Goal: Information Seeking & Learning: Check status

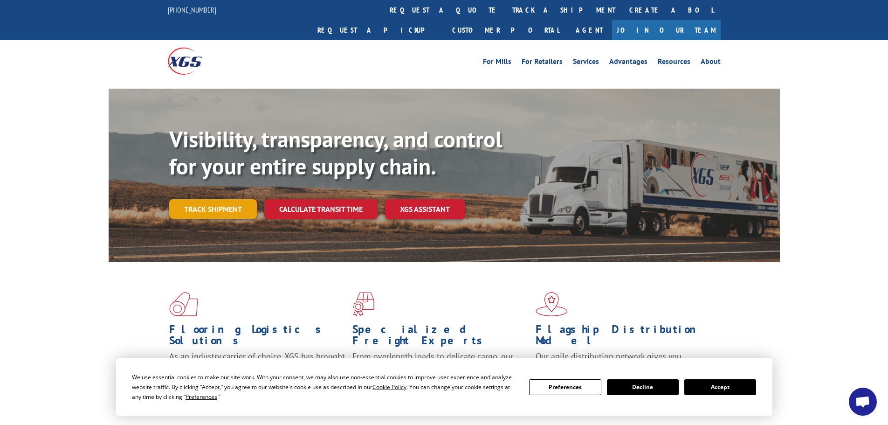
click at [210, 199] on link "Track shipment" at bounding box center [213, 209] width 88 height 20
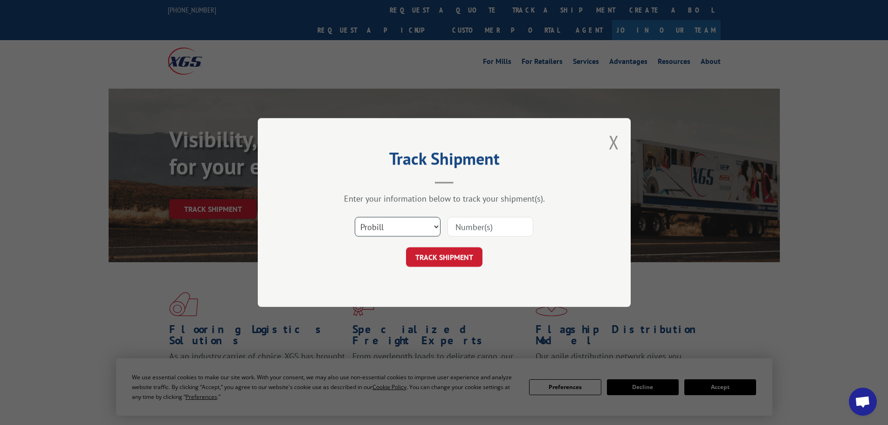
click at [401, 227] on select "Select category... Probill BOL PO" at bounding box center [398, 227] width 86 height 20
select select "bol"
click at [355, 217] on select "Select category... Probill BOL PO" at bounding box center [398, 227] width 86 height 20
click at [487, 227] on input at bounding box center [490, 227] width 86 height 20
paste input "7080964"
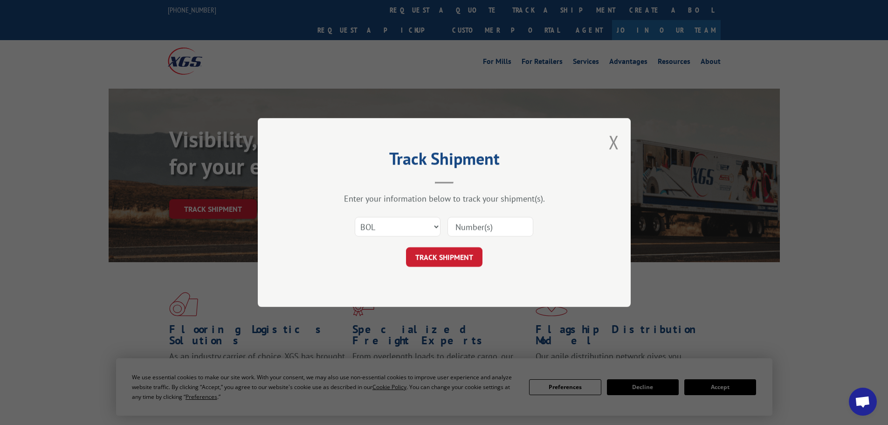
type input "7080964"
click button "TRACK SHIPMENT" at bounding box center [444, 257] width 76 height 20
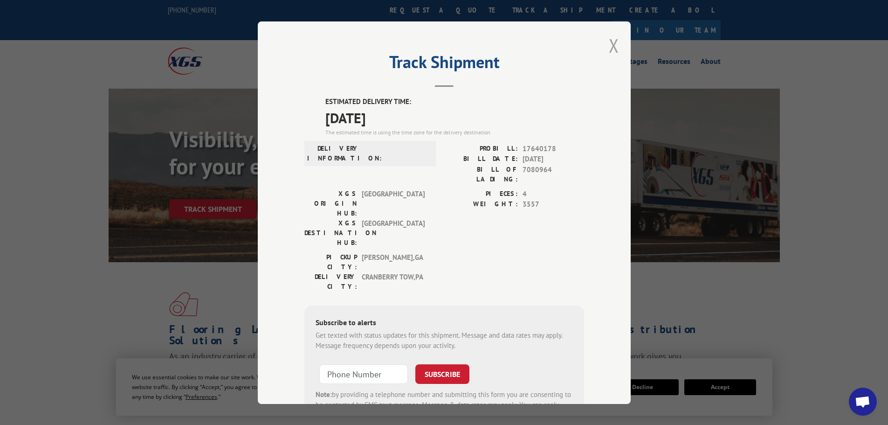
click at [609, 41] on button "Close modal" at bounding box center [614, 45] width 10 height 25
